Goal: Task Accomplishment & Management: Use online tool/utility

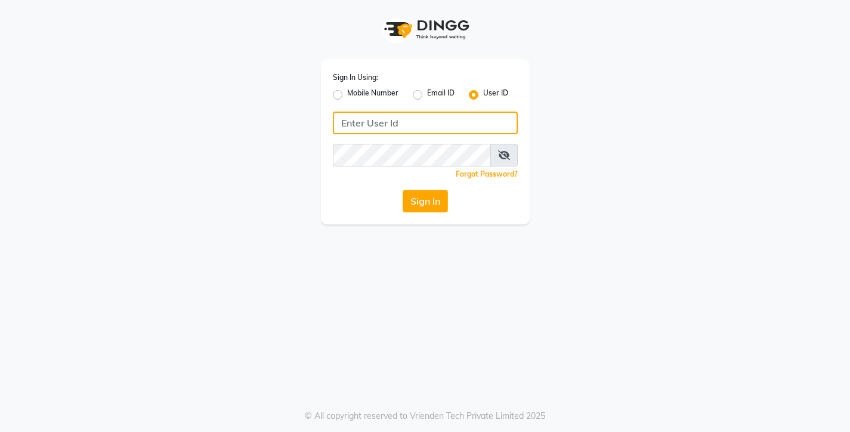
type input "9967133779"
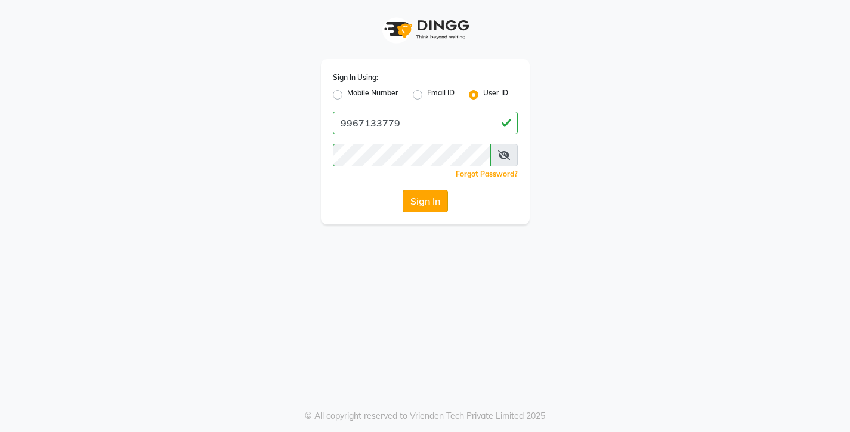
click at [425, 203] on button "Sign In" at bounding box center [425, 201] width 45 height 23
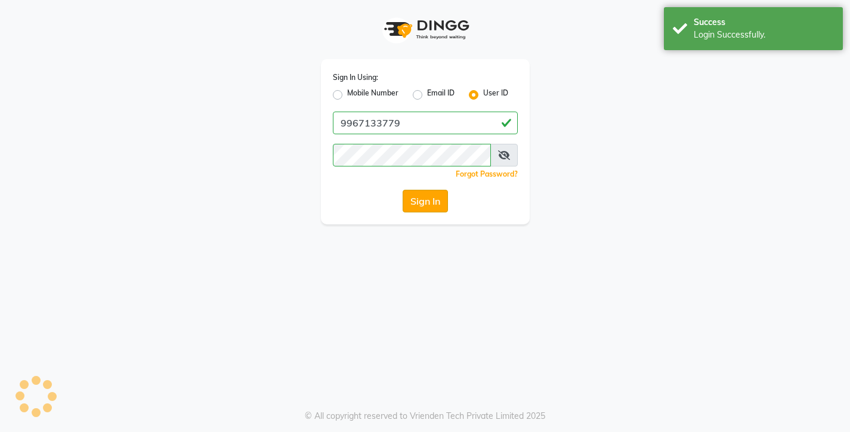
select select "service"
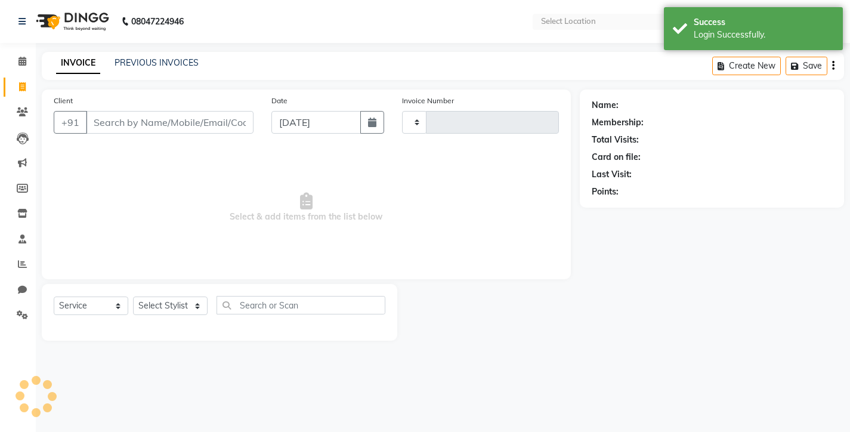
type input "0678"
select select "en"
select select "8131"
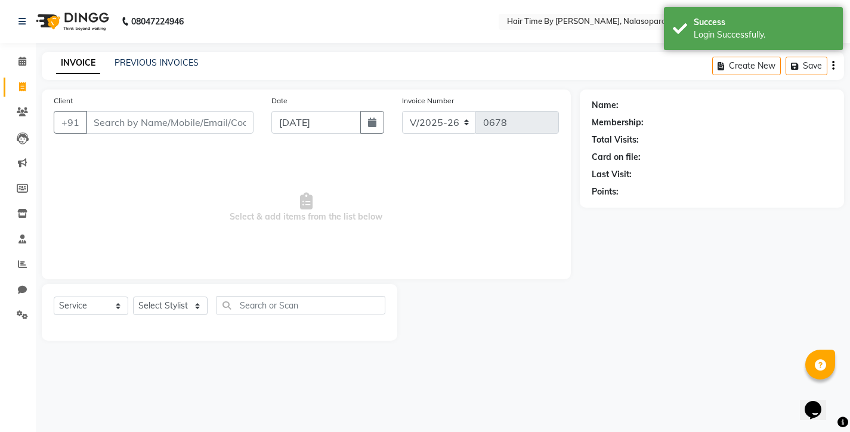
click at [175, 129] on input "Client" at bounding box center [170, 122] width 168 height 23
click at [109, 123] on input "Client" at bounding box center [170, 122] width 168 height 23
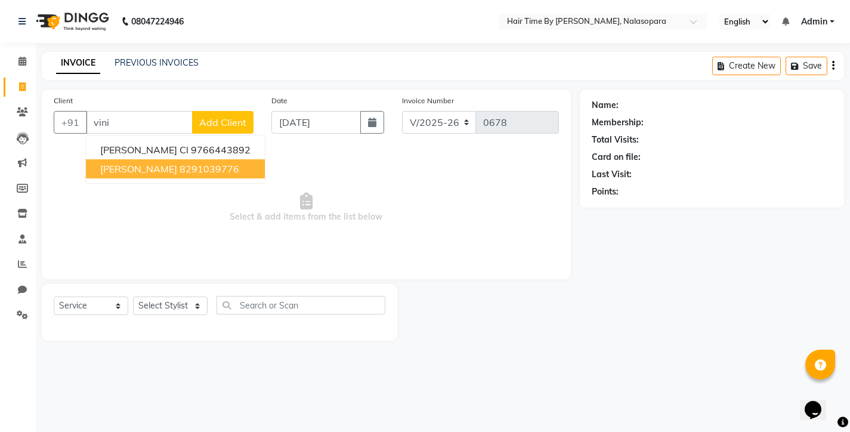
click at [128, 168] on span "[PERSON_NAME]" at bounding box center [138, 169] width 77 height 12
type input "8291039776"
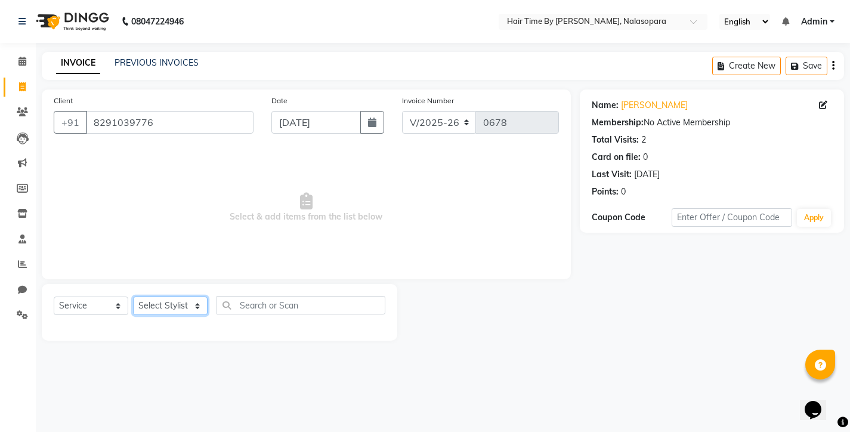
select select "75790"
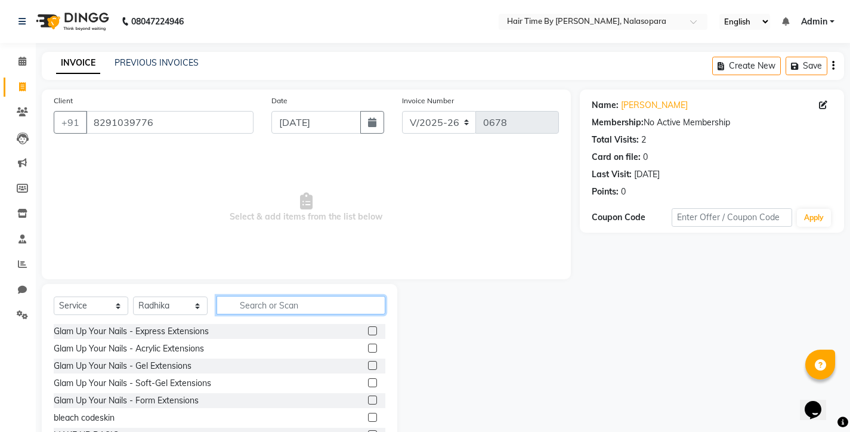
click at [251, 301] on input "text" at bounding box center [301, 305] width 169 height 18
type input "hair was"
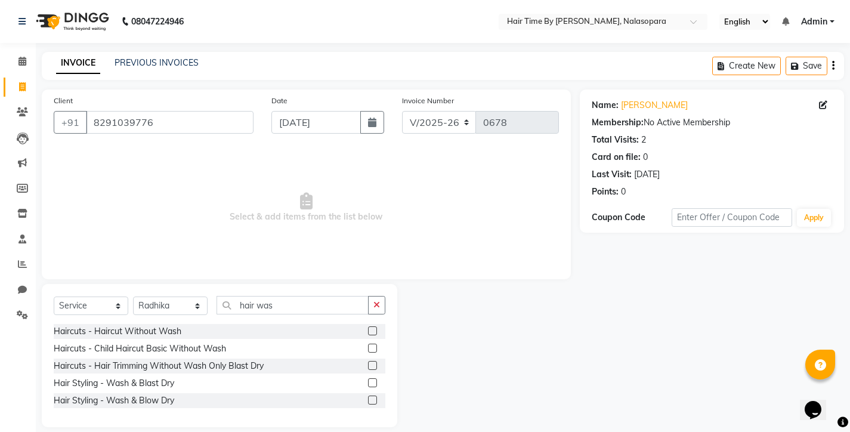
click at [373, 401] on label at bounding box center [372, 399] width 9 height 9
click at [373, 401] on input "checkbox" at bounding box center [372, 401] width 8 height 8
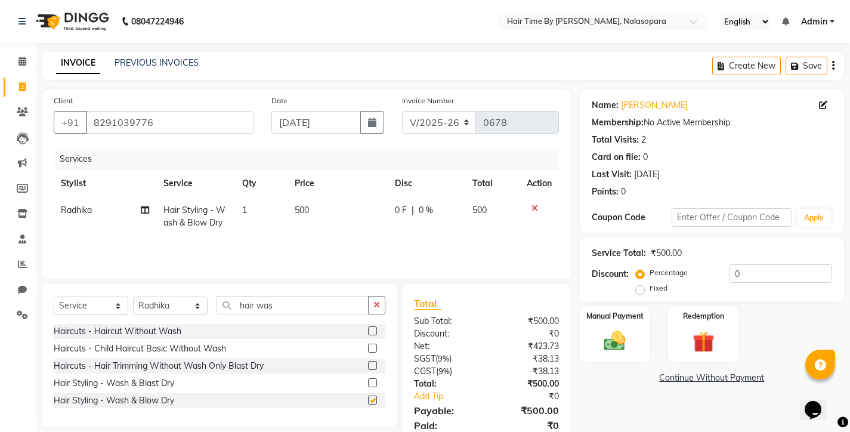
checkbox input "false"
click at [619, 323] on div "Manual Payment" at bounding box center [614, 334] width 73 height 59
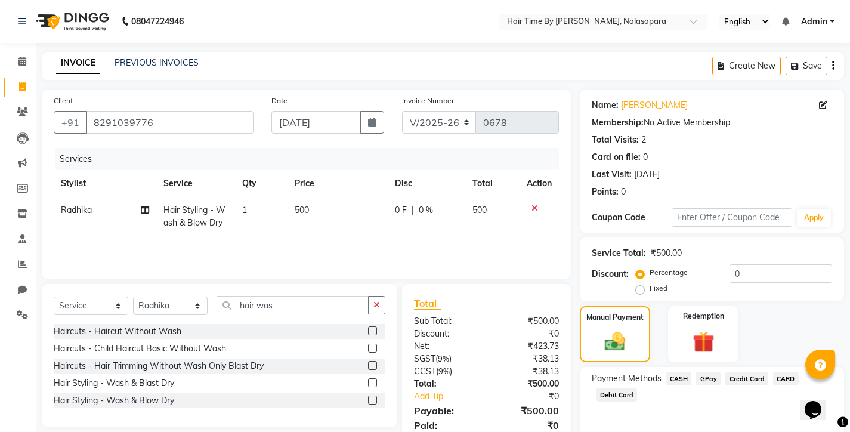
click at [715, 374] on span "GPay" at bounding box center [708, 379] width 24 height 14
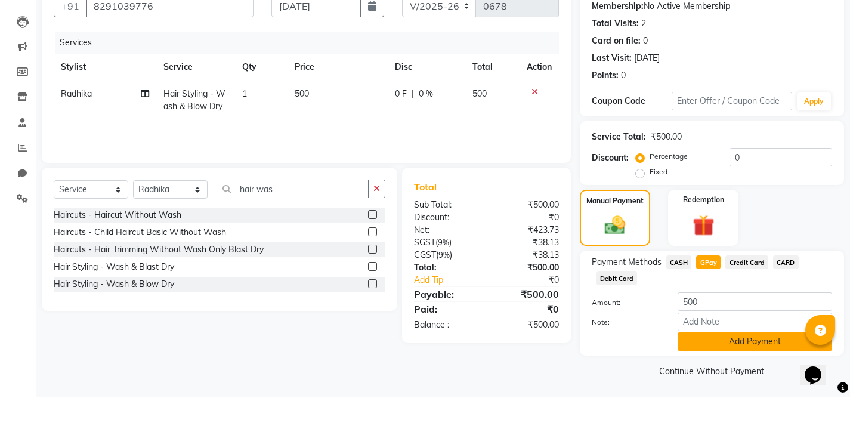
click at [734, 367] on button "Add Payment" at bounding box center [755, 376] width 154 height 18
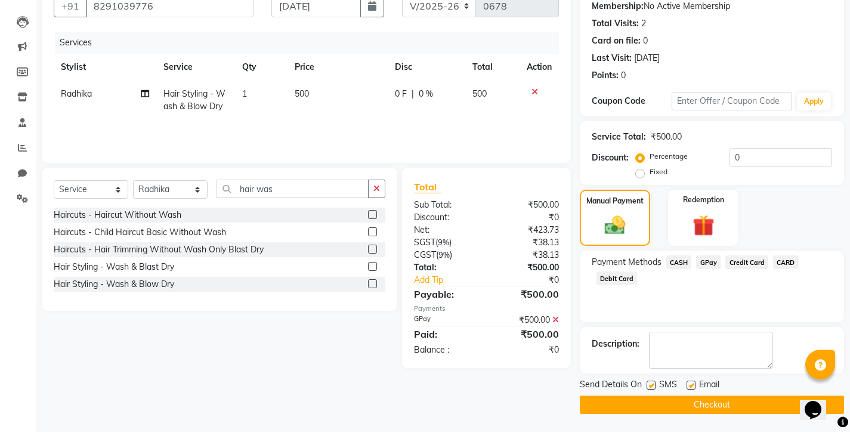
click at [686, 409] on button "Checkout" at bounding box center [712, 404] width 264 height 18
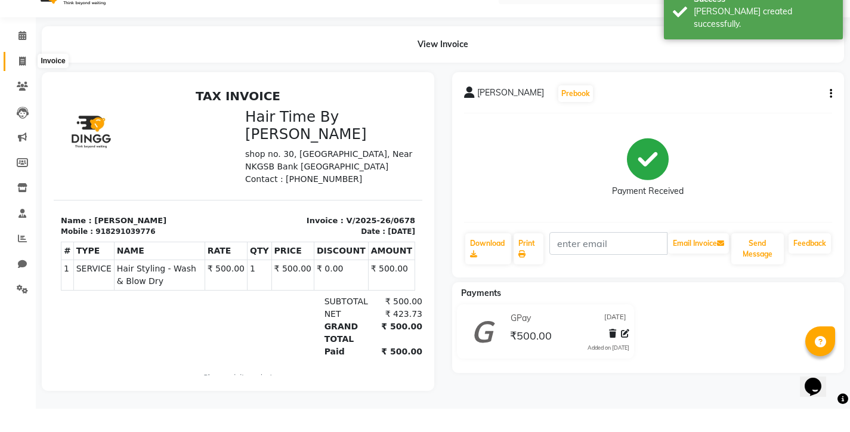
click at [25, 80] on icon at bounding box center [22, 84] width 7 height 9
select select "service"
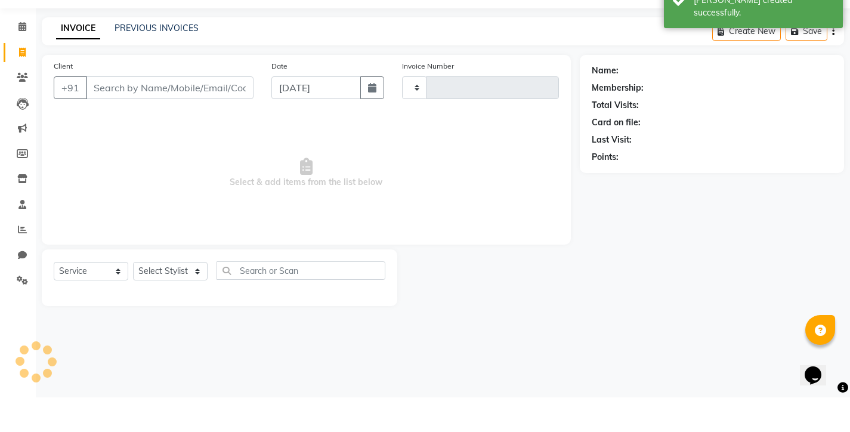
type input "0679"
select select "8131"
